Goal: Transaction & Acquisition: Subscribe to service/newsletter

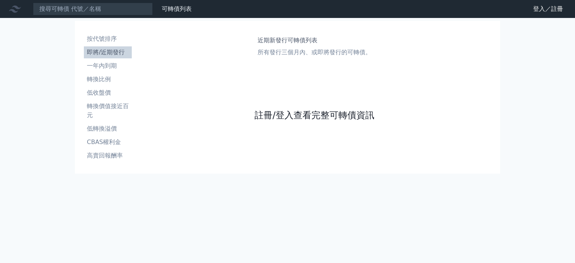
click at [323, 116] on link "註冊/登入查看完整可轉債資訊" at bounding box center [315, 115] width 120 height 12
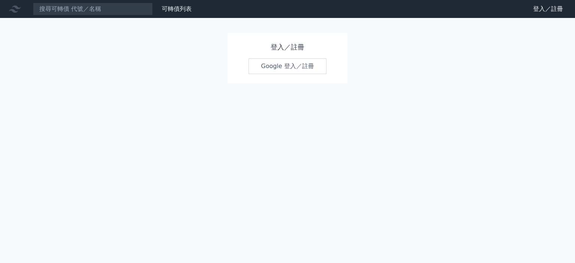
click at [299, 66] on link "Google 登入／註冊" at bounding box center [288, 66] width 78 height 16
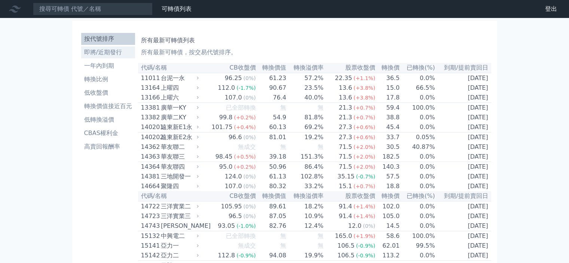
click at [120, 51] on li "即將/近期發行" at bounding box center [108, 52] width 54 height 9
